Goal: Information Seeking & Learning: Learn about a topic

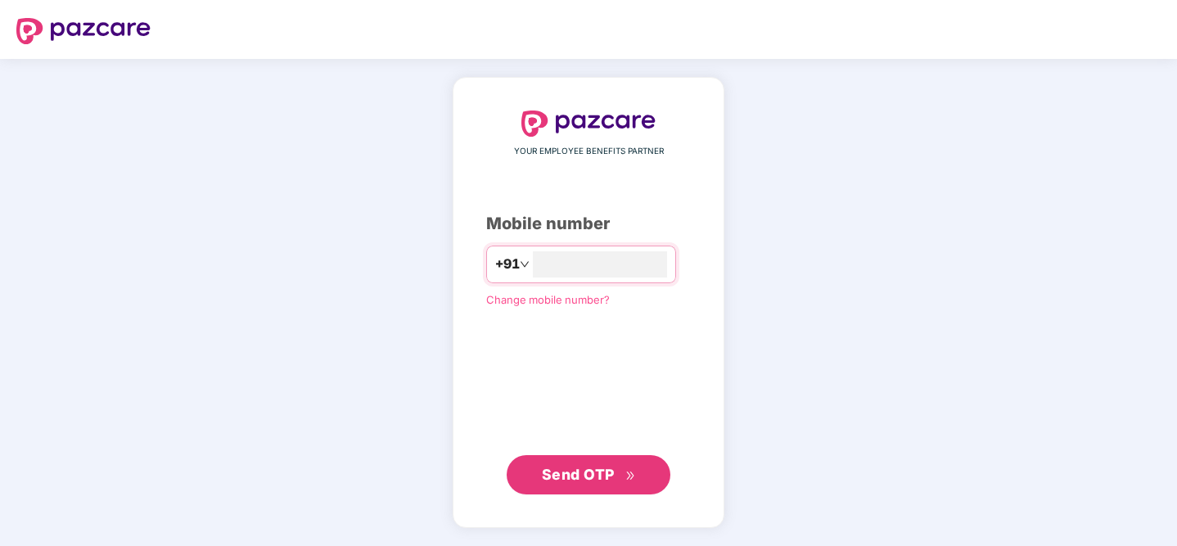
type input "**********"
click at [615, 475] on span "Send OTP" at bounding box center [589, 474] width 94 height 23
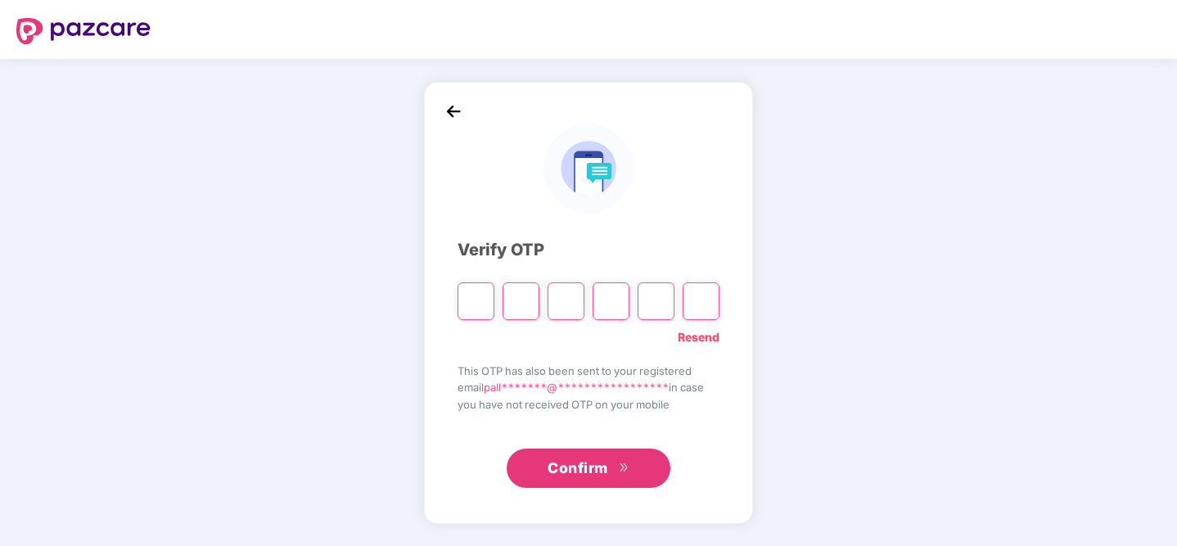
type input "*"
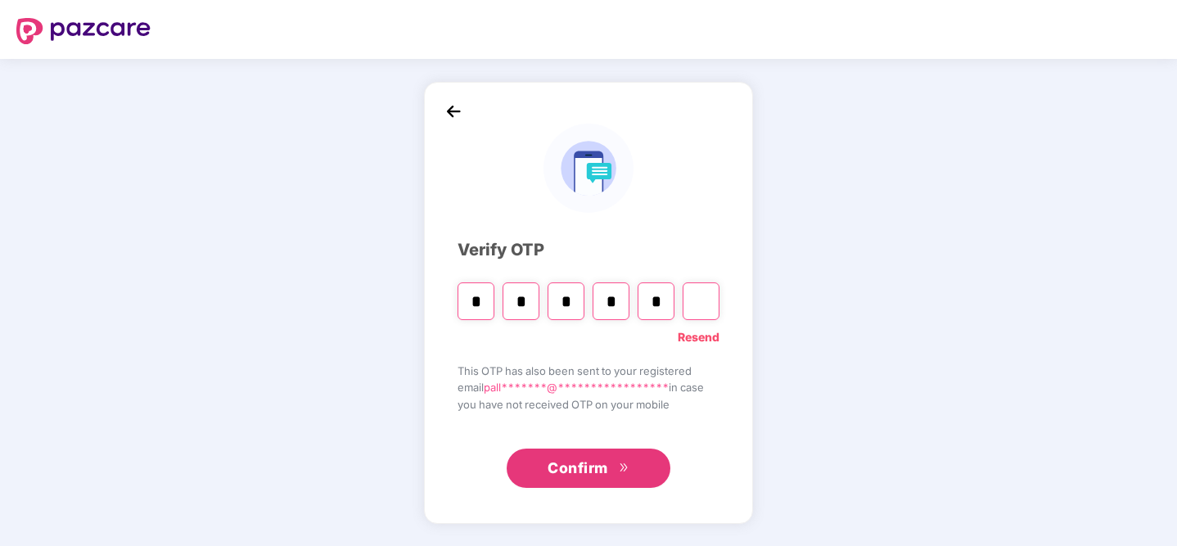
type input "*"
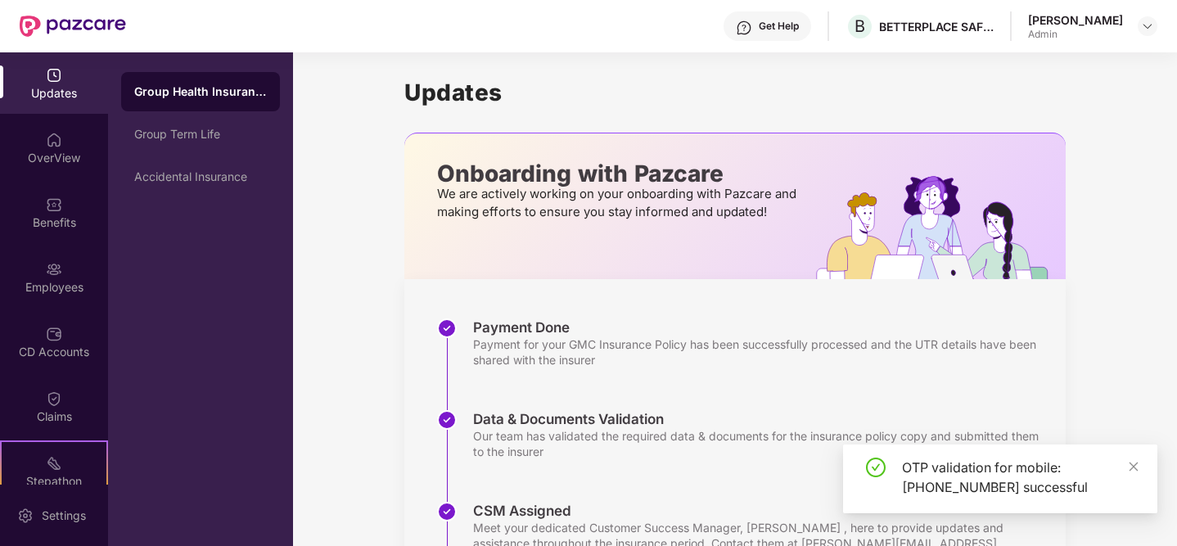
drag, startPoint x: 1081, startPoint y: 291, endPoint x: 1081, endPoint y: 282, distance: 9.0
click at [1081, 291] on div "Updates Onboarding with Pazcare We are actively working on your onboarding with…" at bounding box center [735, 483] width 884 height 863
click at [1131, 33] on div "[PERSON_NAME] Admin" at bounding box center [1092, 26] width 129 height 29
click at [1140, 29] on div at bounding box center [1148, 26] width 20 height 20
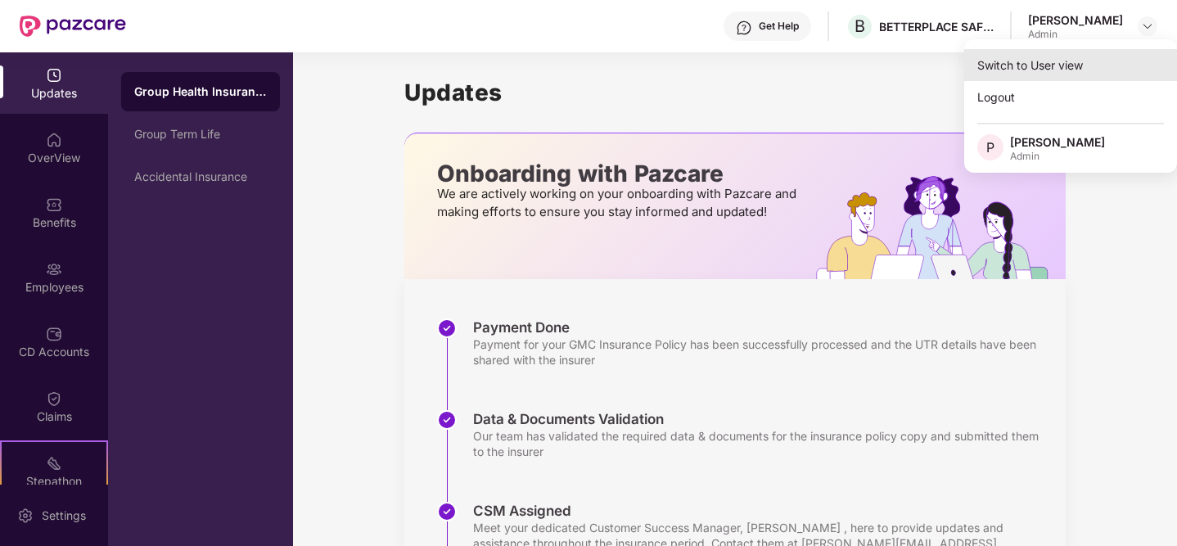
click at [1074, 78] on div "Switch to User view" at bounding box center [1070, 65] width 213 height 32
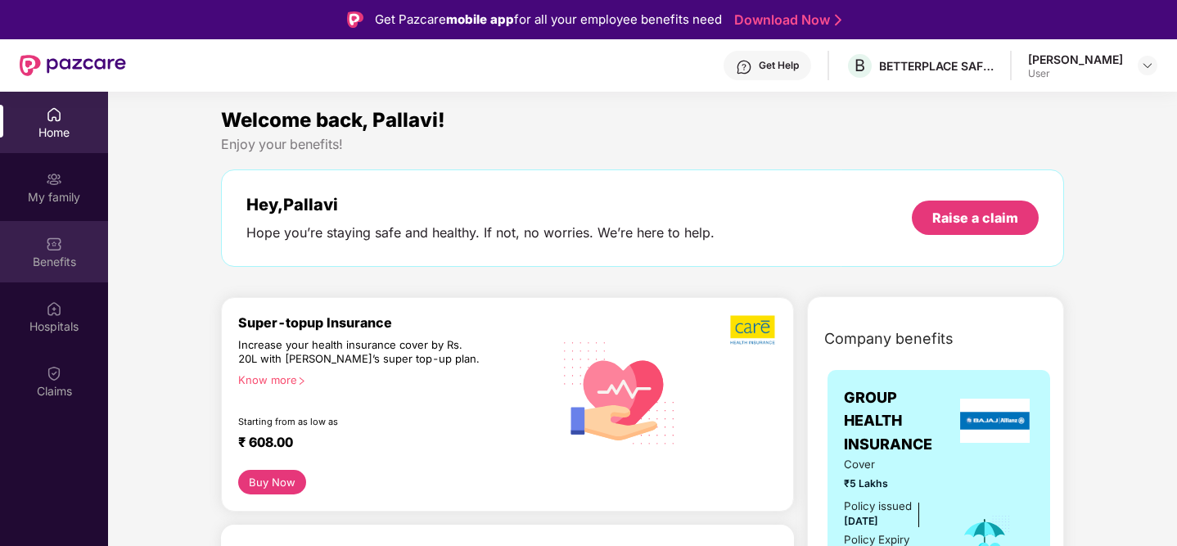
click at [41, 242] on div "Benefits" at bounding box center [54, 251] width 108 height 61
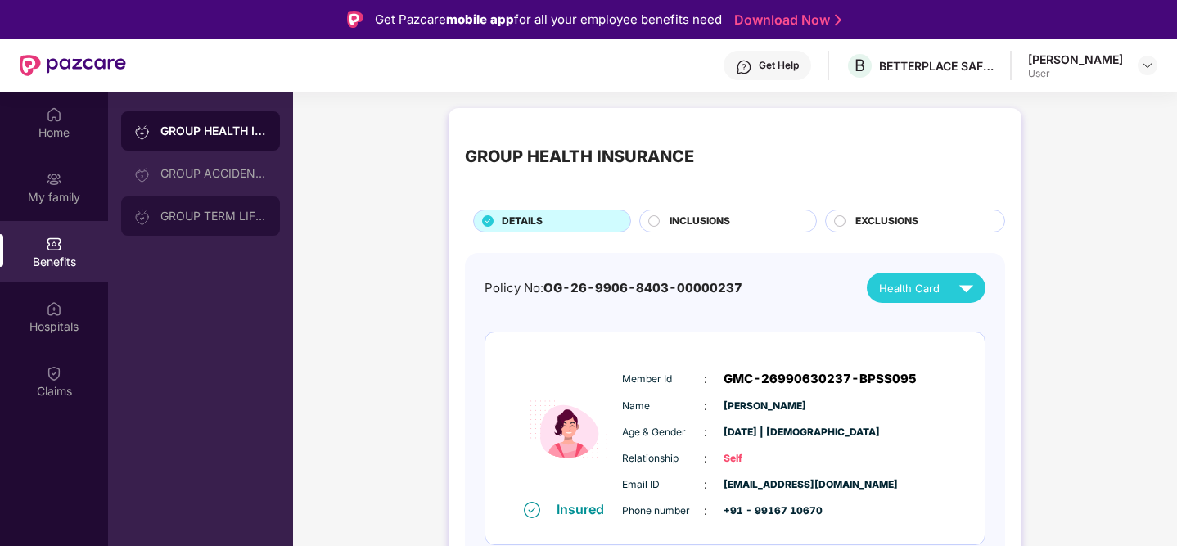
click at [246, 218] on div "GROUP TERM LIFE INSURANCE" at bounding box center [213, 216] width 106 height 13
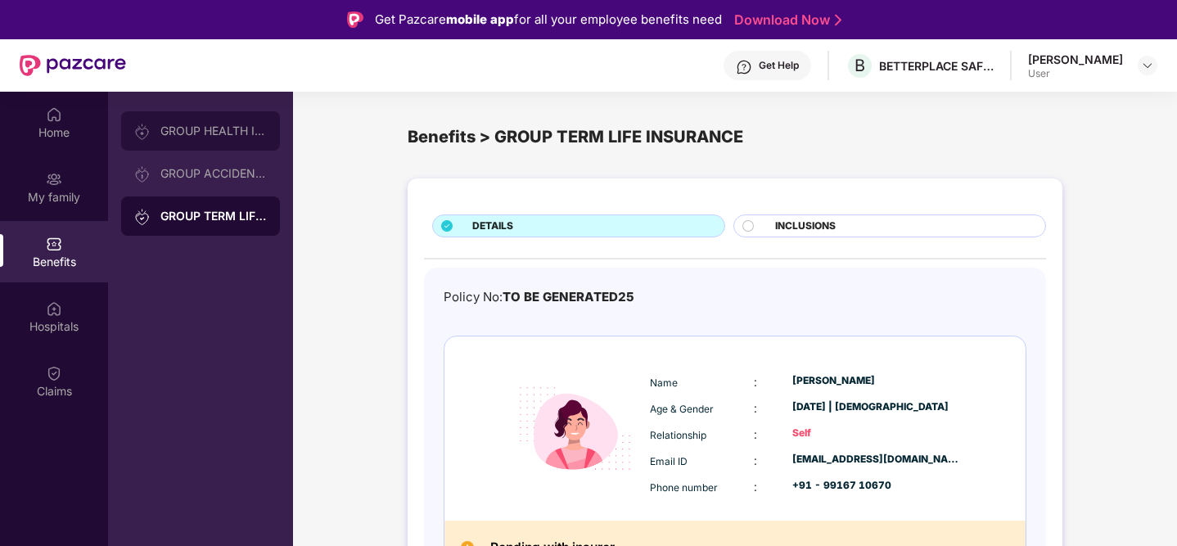
click at [148, 135] on img at bounding box center [142, 132] width 16 height 16
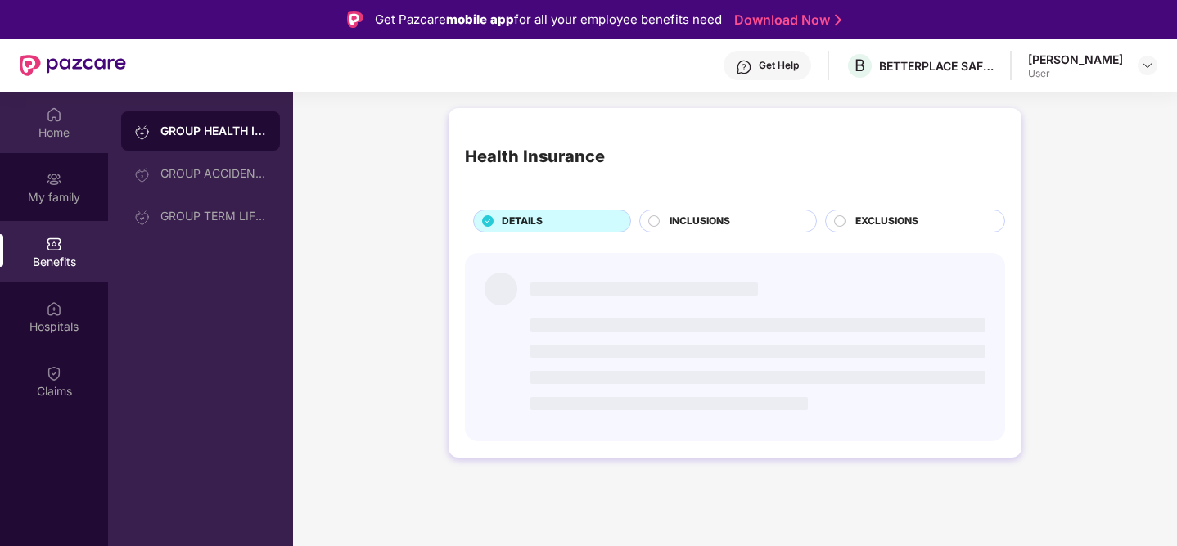
click at [74, 130] on div "Home" at bounding box center [54, 132] width 108 height 16
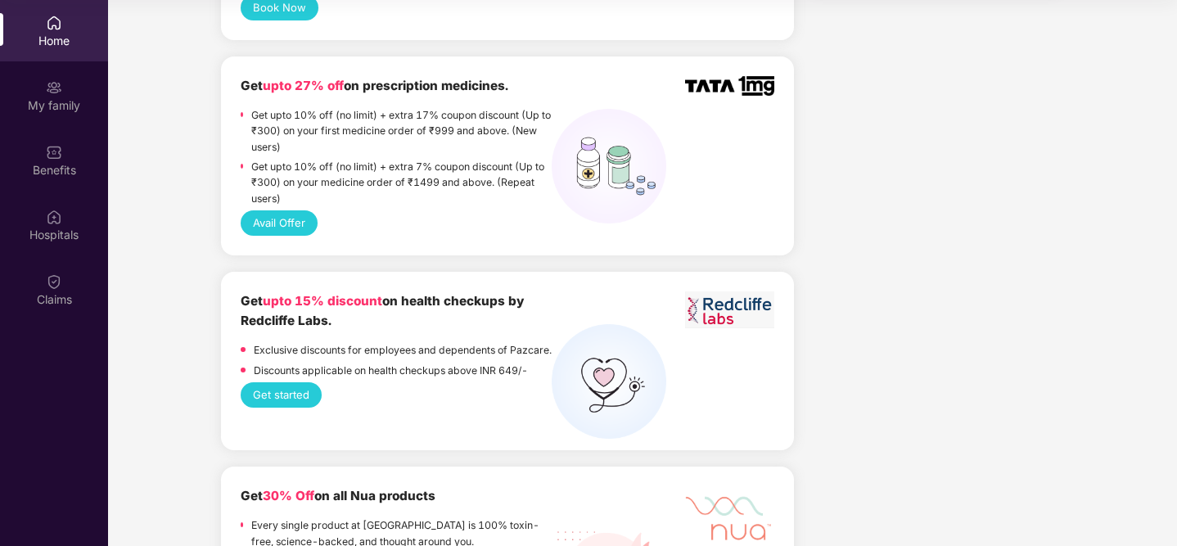
scroll to position [1319, 0]
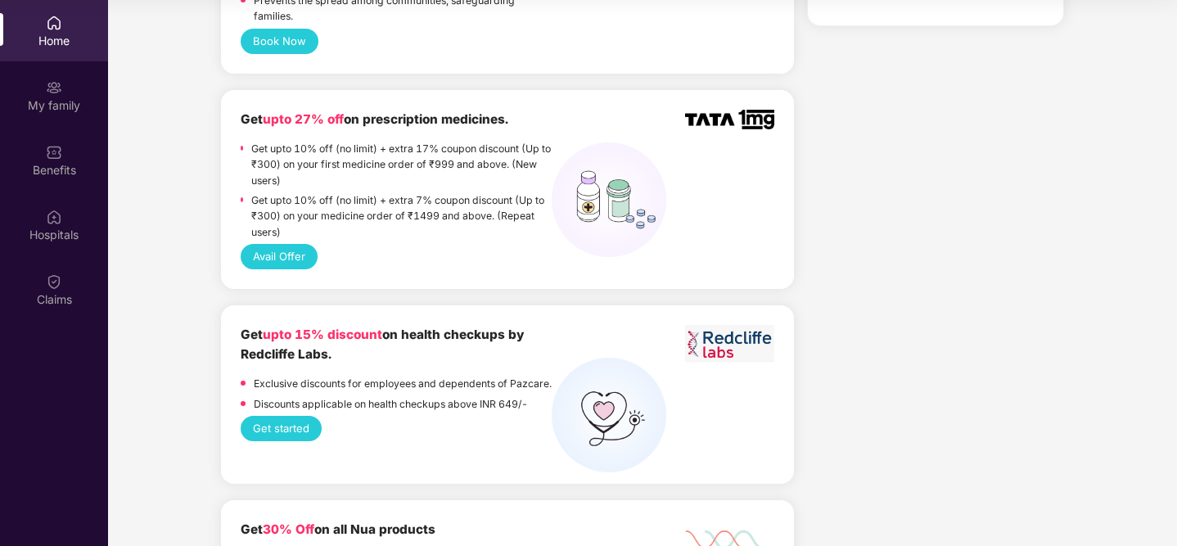
click at [271, 417] on button "Get started" at bounding box center [281, 428] width 81 height 25
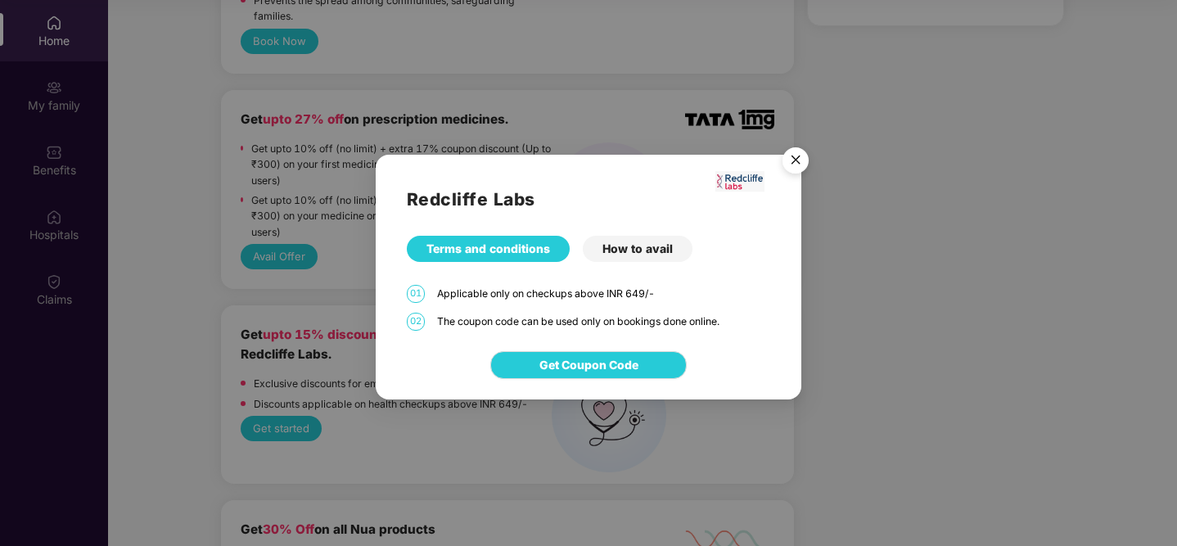
click at [793, 163] on img "Close" at bounding box center [796, 163] width 46 height 46
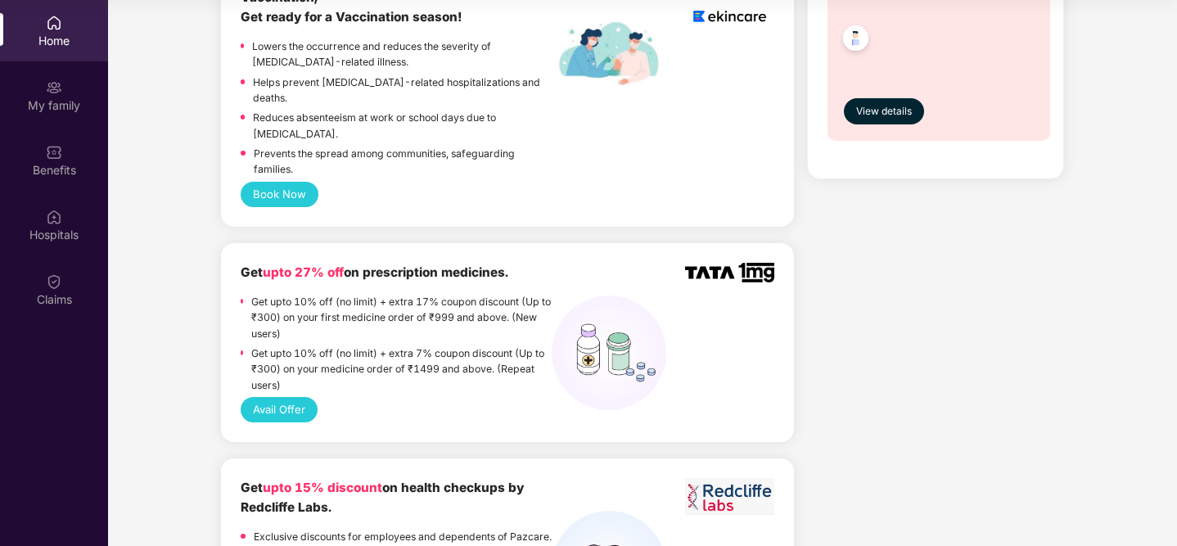
scroll to position [1165, 0]
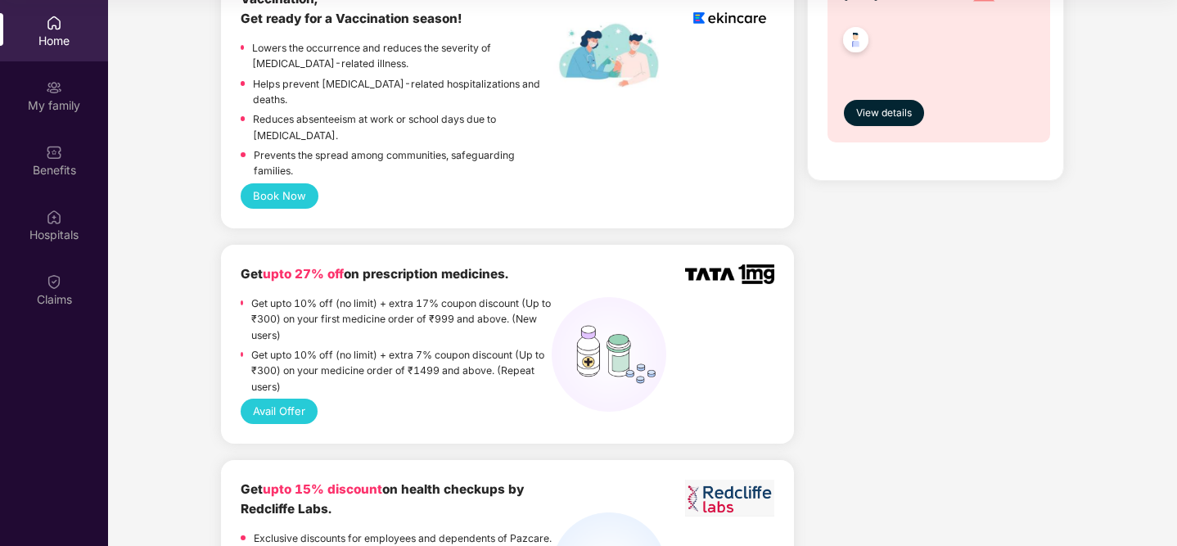
click at [281, 365] on div "Get upto 10% off (no limit) + extra 7% coupon discount (Up to ₹300) on your med…" at bounding box center [401, 373] width 300 height 52
click at [282, 399] on button "Avail Offer" at bounding box center [279, 411] width 77 height 25
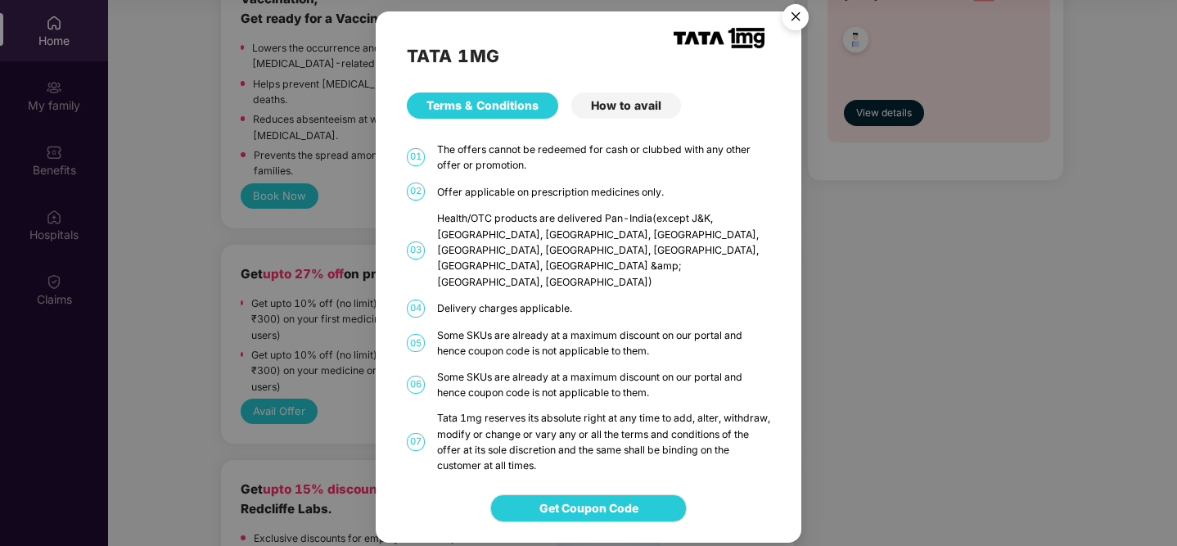
click at [606, 112] on div "How to avail" at bounding box center [626, 105] width 110 height 26
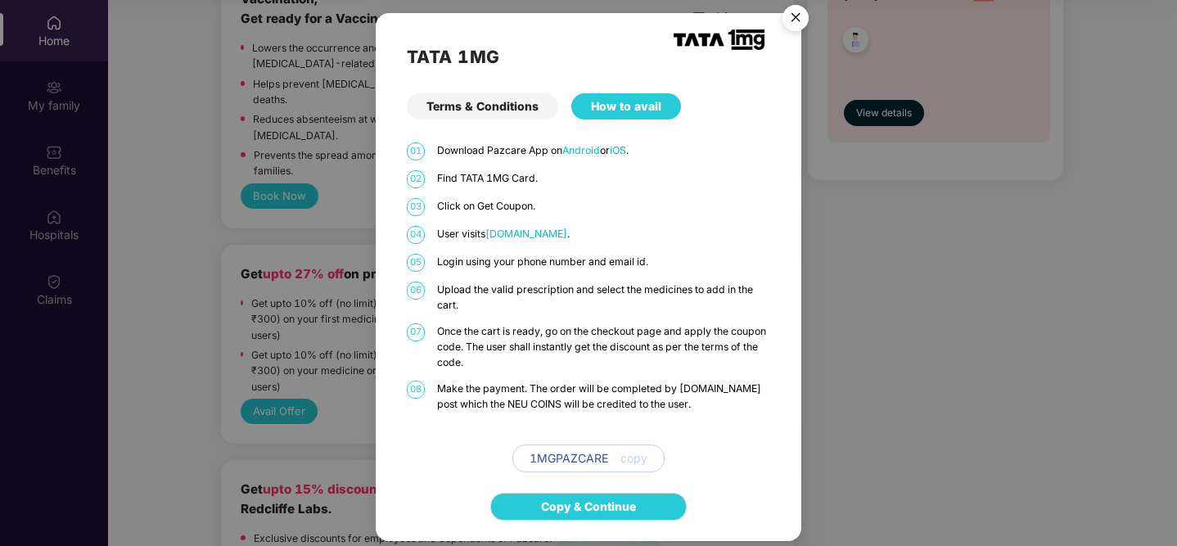
click at [804, 20] on img "Close" at bounding box center [796, 21] width 46 height 46
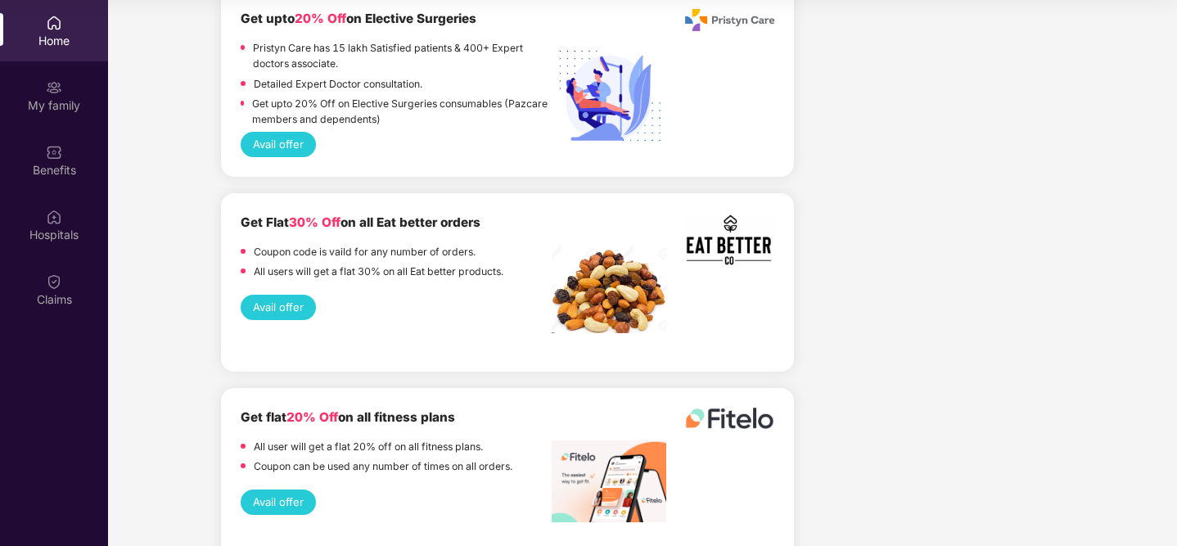
scroll to position [2777, 0]
click at [290, 295] on button "Avail offer" at bounding box center [278, 307] width 75 height 25
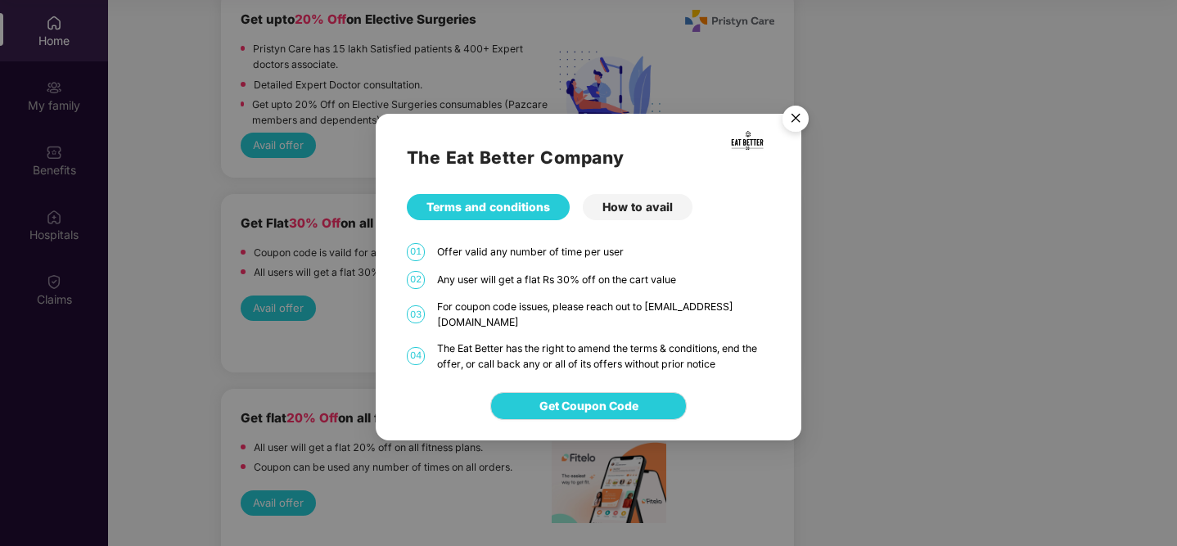
click at [615, 220] on div "How to avail" at bounding box center [638, 207] width 110 height 26
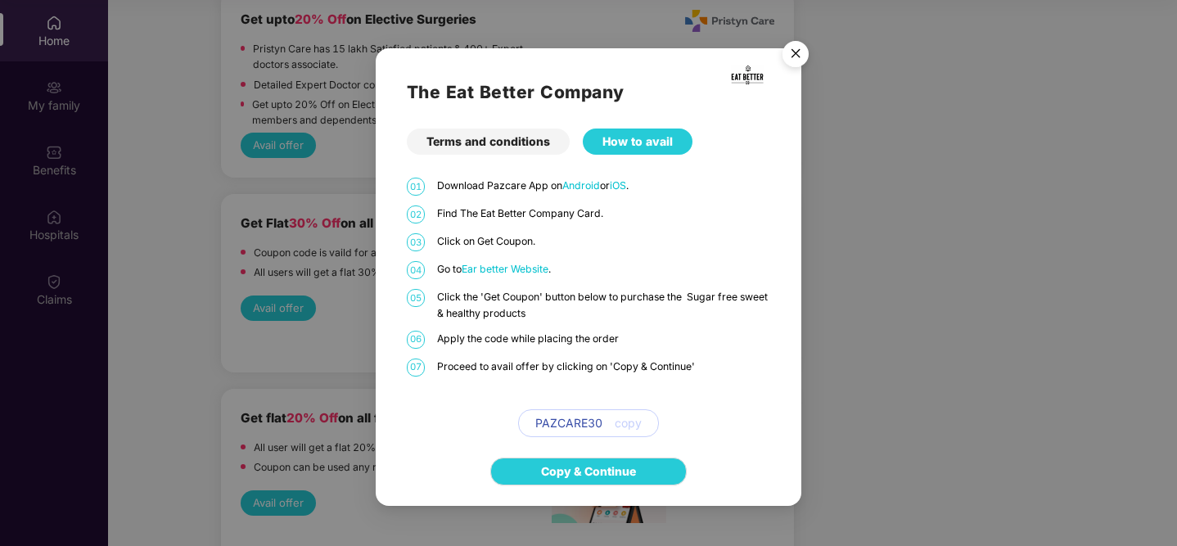
click at [800, 58] on img "Close" at bounding box center [796, 57] width 46 height 46
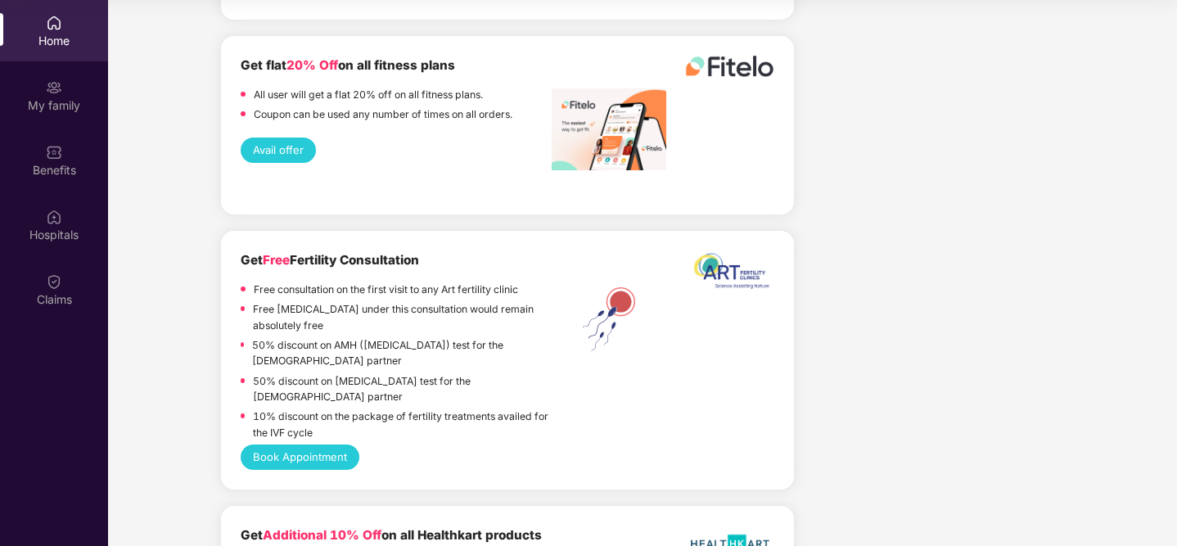
scroll to position [3143, 0]
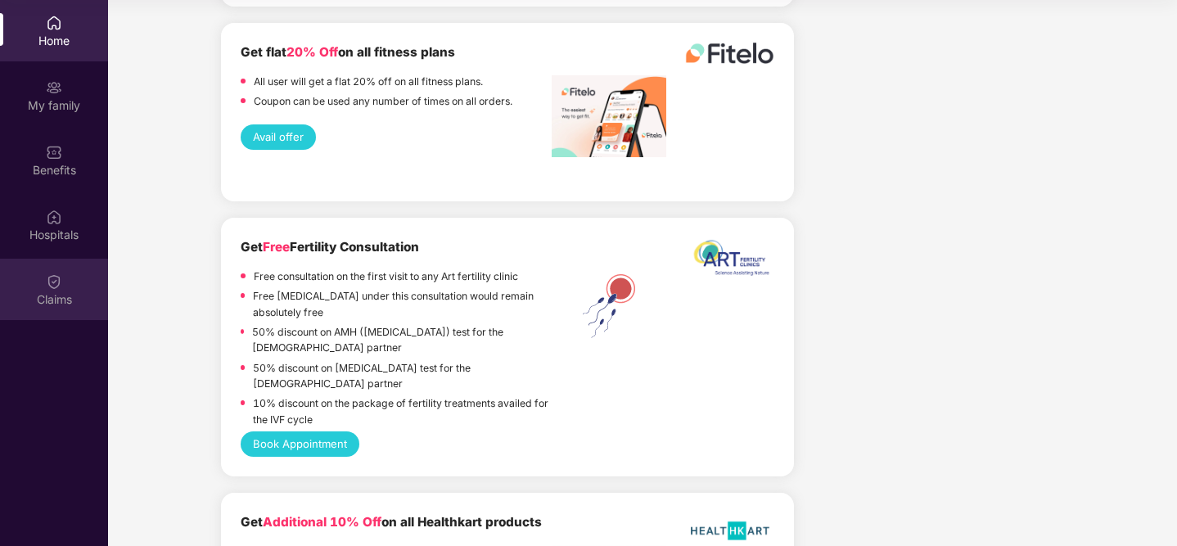
click at [41, 281] on div "Claims" at bounding box center [54, 289] width 108 height 61
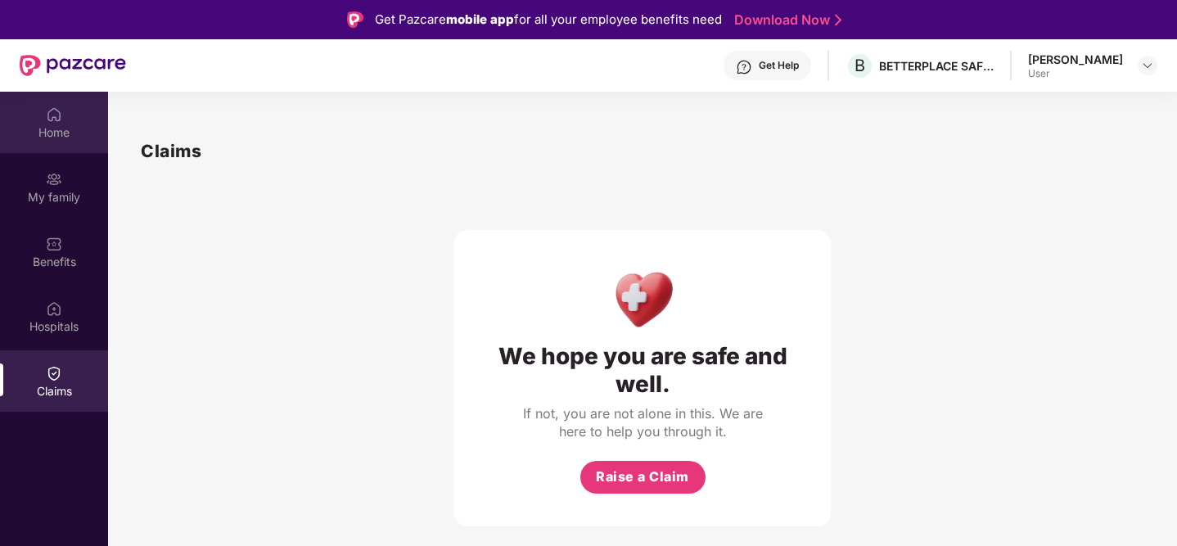
click at [60, 114] on img at bounding box center [54, 114] width 16 height 16
